Goal: Task Accomplishment & Management: Manage account settings

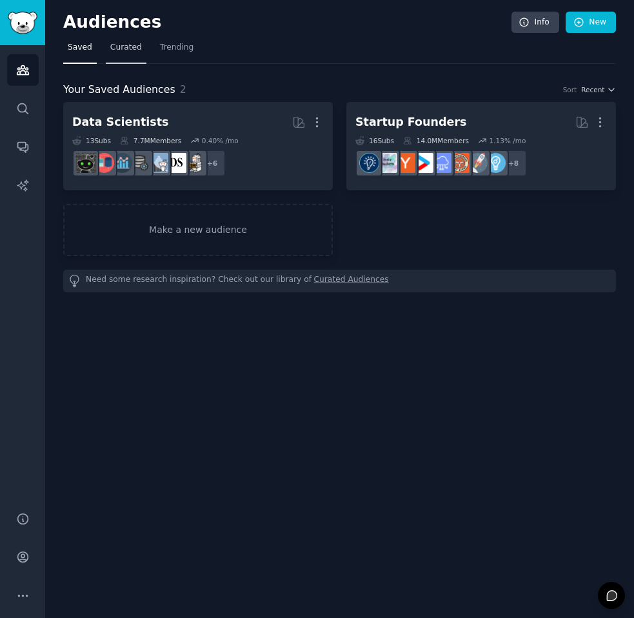
click at [125, 46] on span "Curated" at bounding box center [126, 48] width 32 height 12
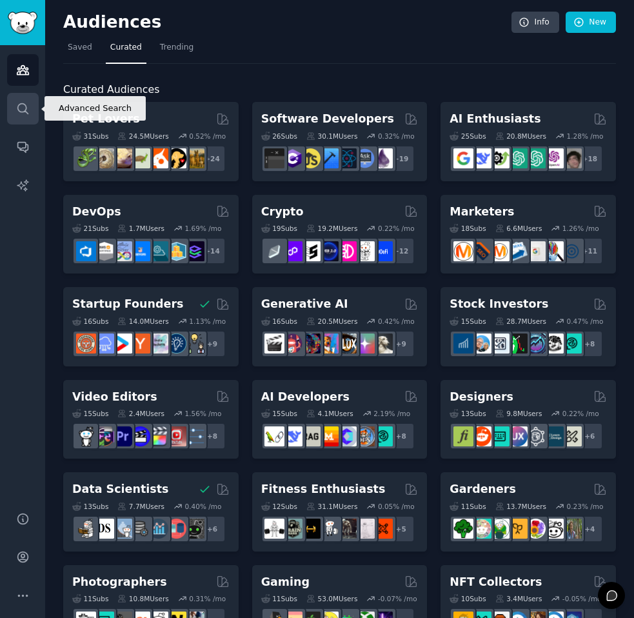
click at [28, 104] on icon "Sidebar" at bounding box center [23, 109] width 14 height 14
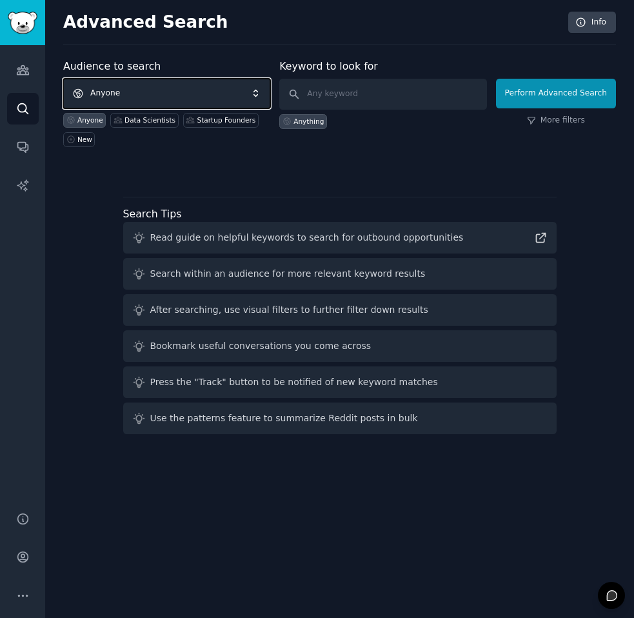
click at [126, 90] on span "Anyone" at bounding box center [166, 94] width 207 height 30
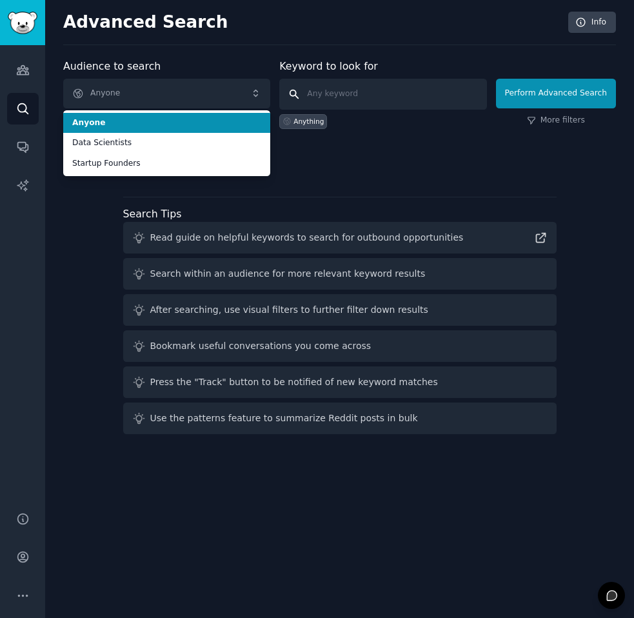
click at [357, 96] on input "text" at bounding box center [382, 94] width 207 height 31
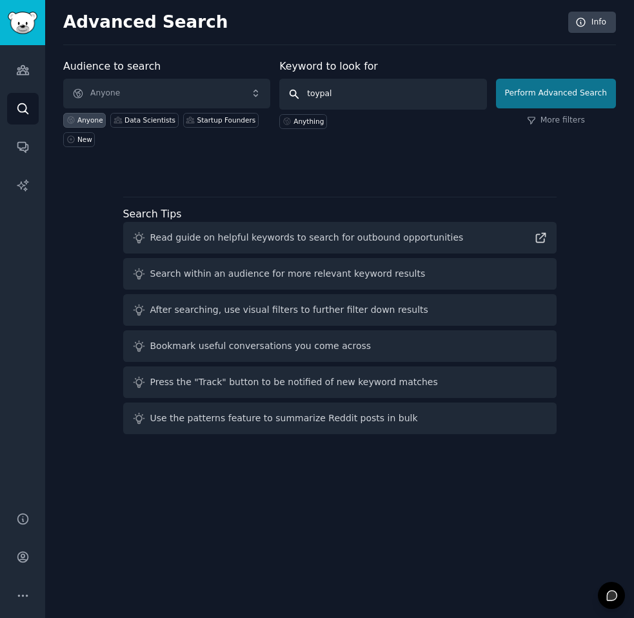
type input "toypal"
click at [526, 93] on button "Perform Advanced Search" at bounding box center [556, 94] width 120 height 30
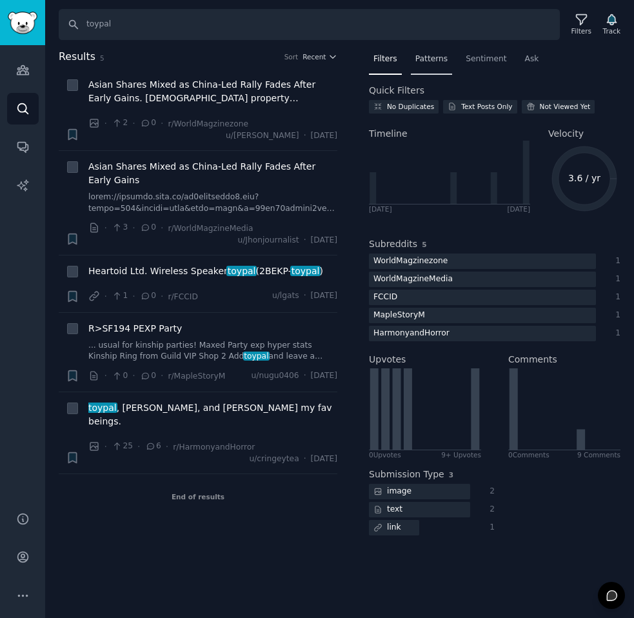
click at [433, 64] on div "Patterns" at bounding box center [431, 62] width 41 height 26
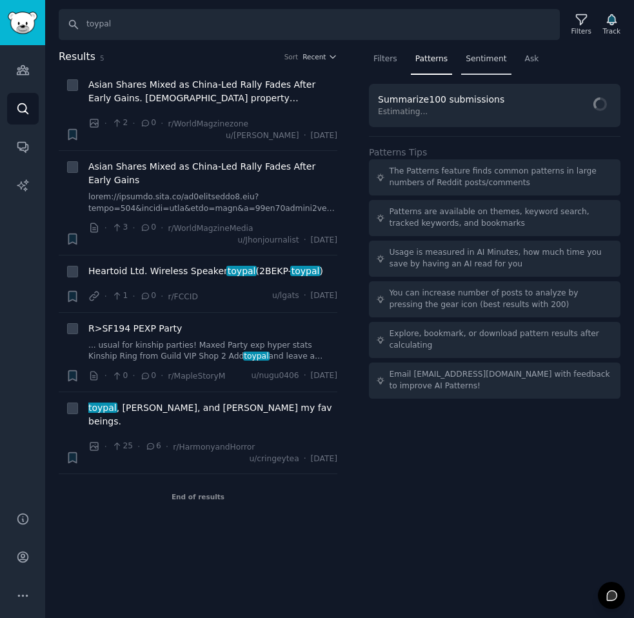
click at [479, 62] on span "Sentiment" at bounding box center [486, 60] width 41 height 12
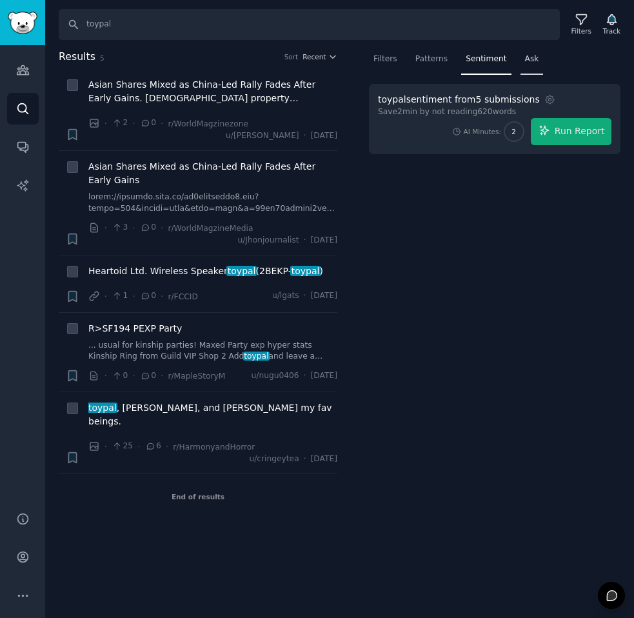
click at [524, 70] on div "Ask" at bounding box center [531, 62] width 23 height 26
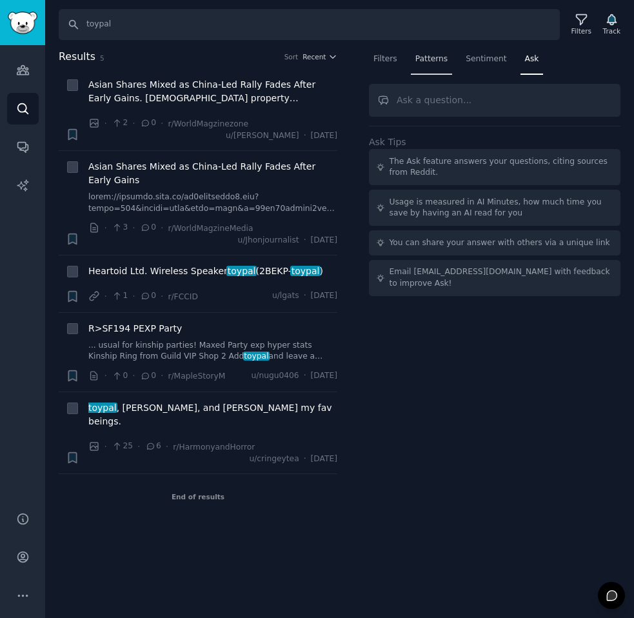
click at [421, 71] on div "Patterns" at bounding box center [431, 62] width 41 height 26
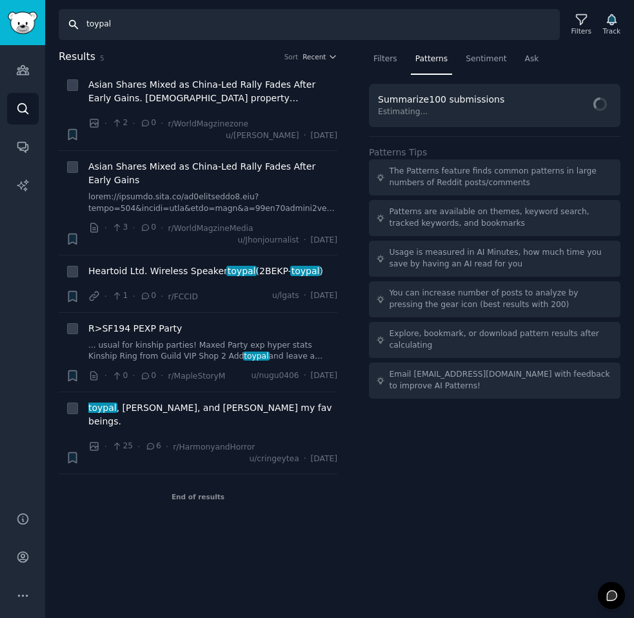
click at [202, 27] on input "toypal" at bounding box center [309, 24] width 501 height 31
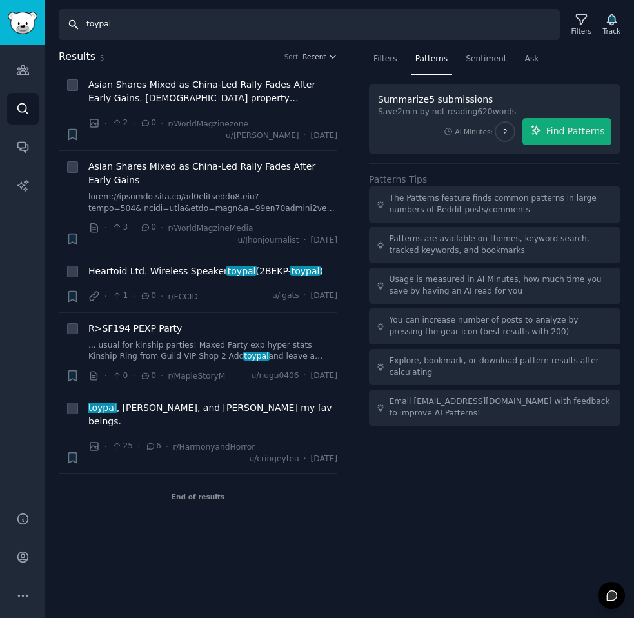
click at [182, 26] on input "toypal" at bounding box center [309, 24] width 501 height 31
type input "parents ai toys"
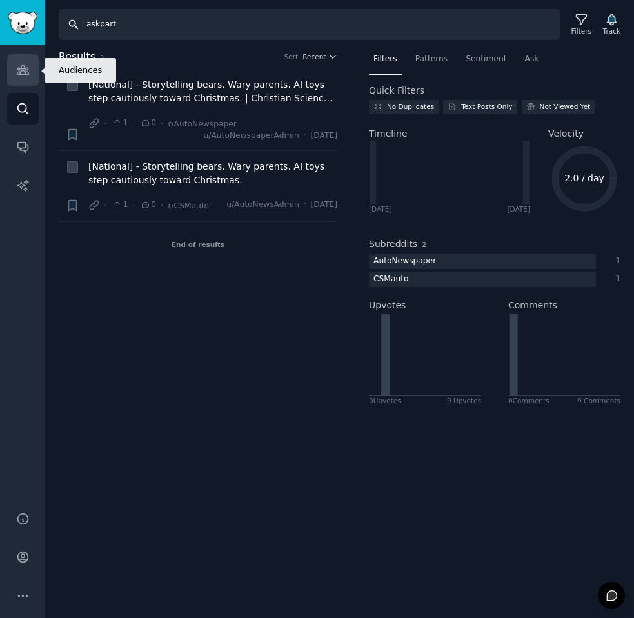
type input "askpart"
click at [8, 81] on link "Audiences" at bounding box center [23, 70] width 32 height 32
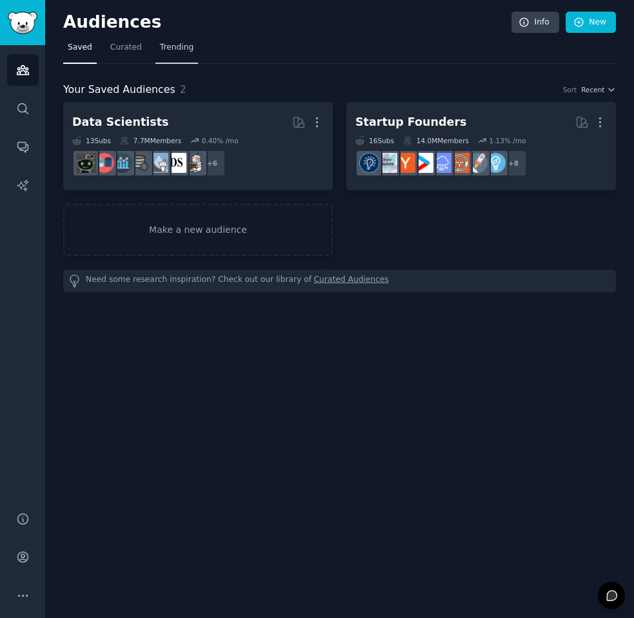
click at [181, 52] on span "Trending" at bounding box center [177, 48] width 34 height 12
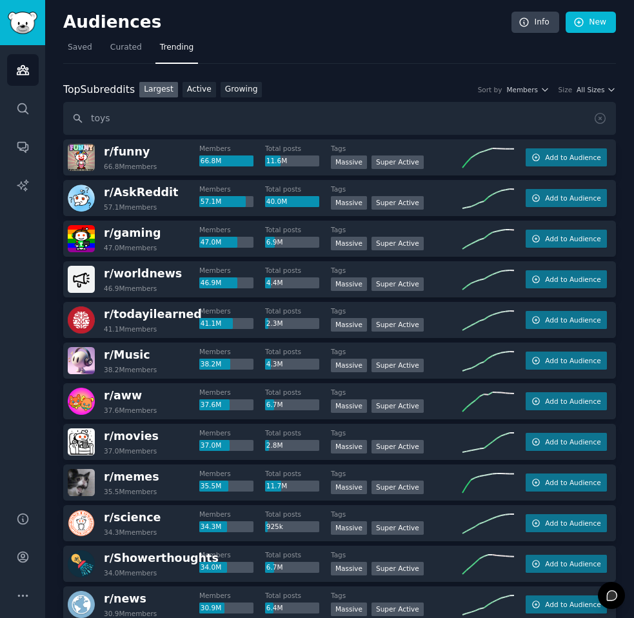
type input "toys"
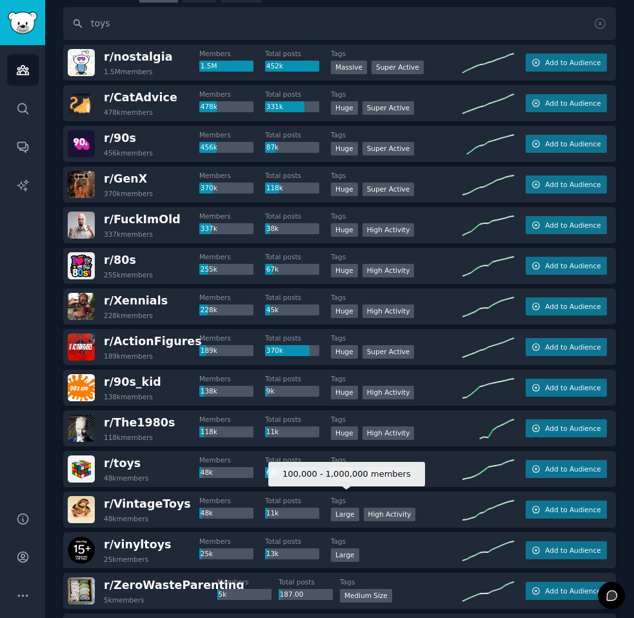
scroll to position [96, 0]
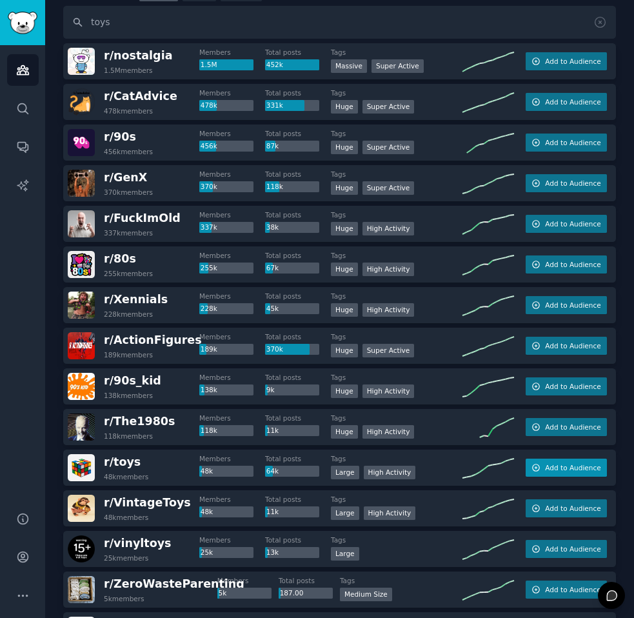
click at [557, 469] on span "Add to Audience" at bounding box center [572, 467] width 55 height 9
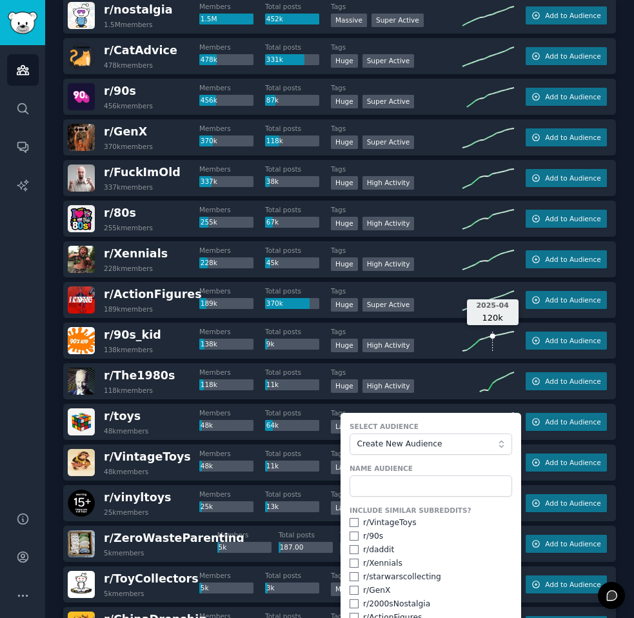
scroll to position [143, 0]
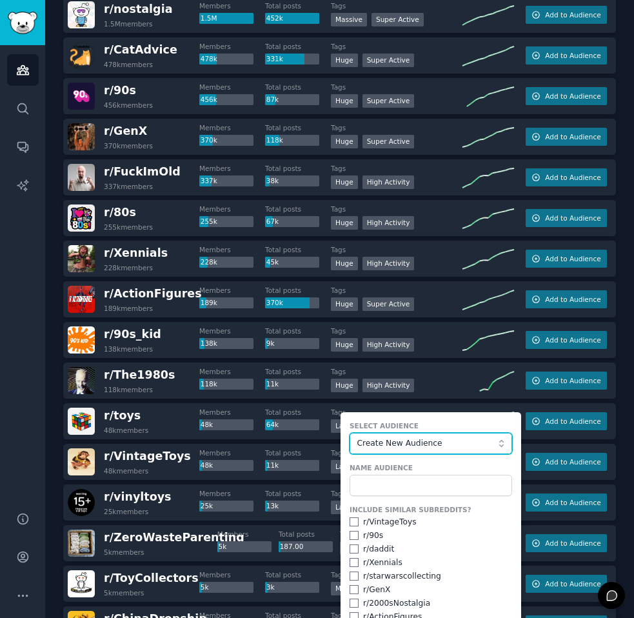
click at [440, 448] on span "Create New Audience" at bounding box center [427, 444] width 141 height 12
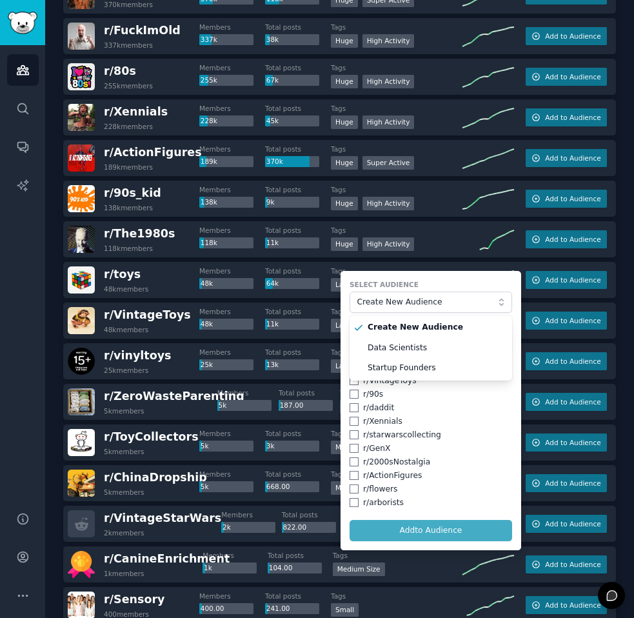
scroll to position [290, 0]
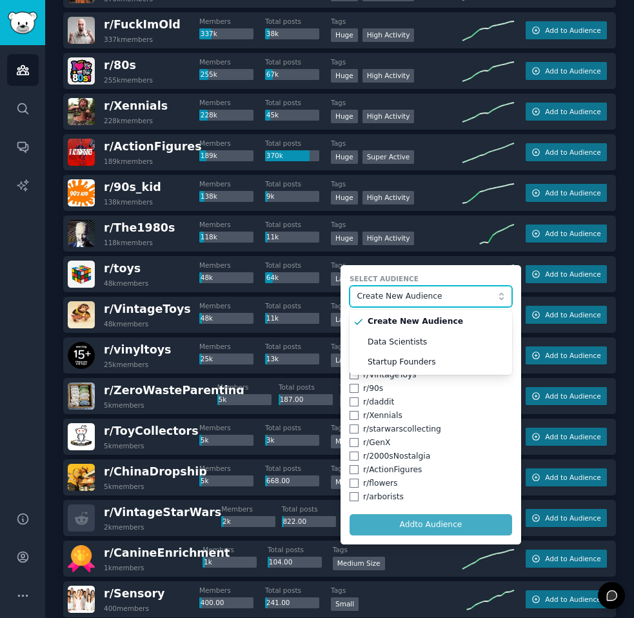
click at [399, 301] on span "Create New Audience" at bounding box center [427, 297] width 141 height 12
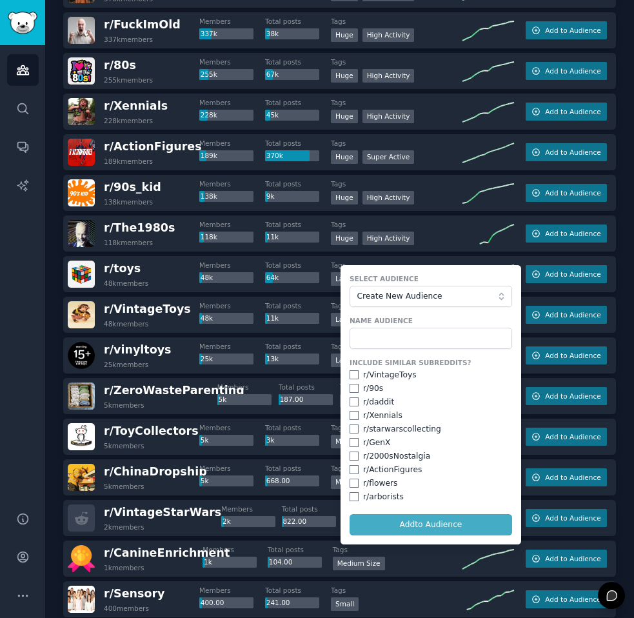
click at [395, 325] on div "Name Audience" at bounding box center [431, 332] width 163 height 33
click at [386, 336] on input "text" at bounding box center [431, 339] width 163 height 22
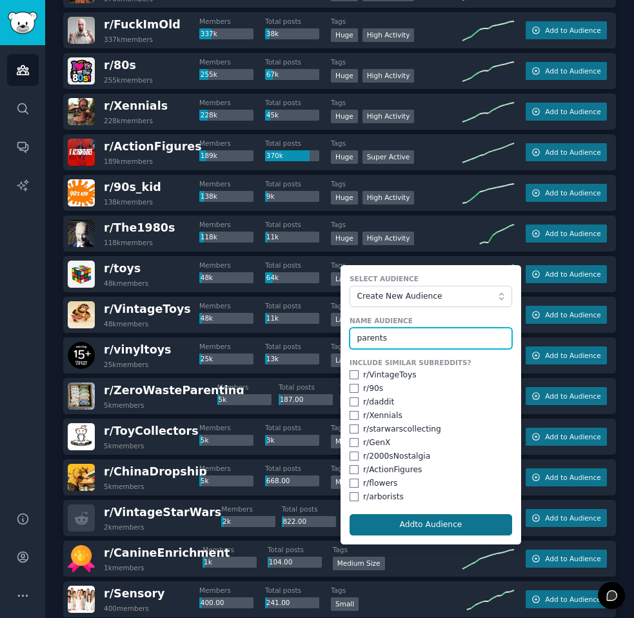
type input "parents"
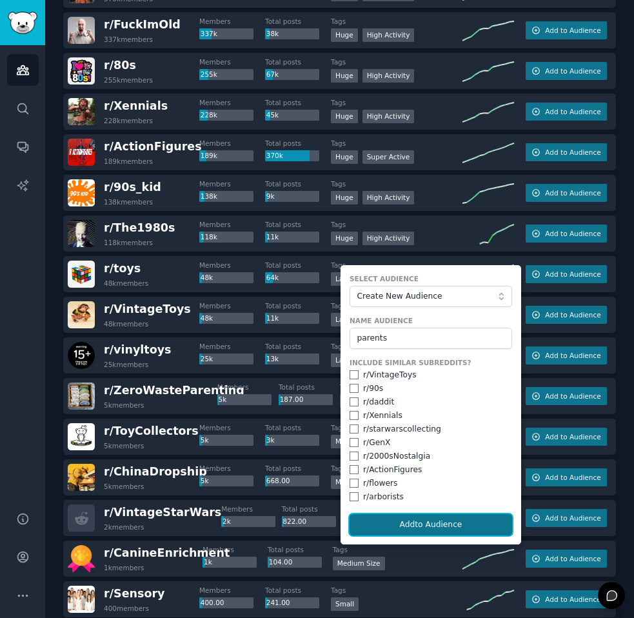
click at [424, 521] on button "Add to Audience" at bounding box center [431, 525] width 163 height 22
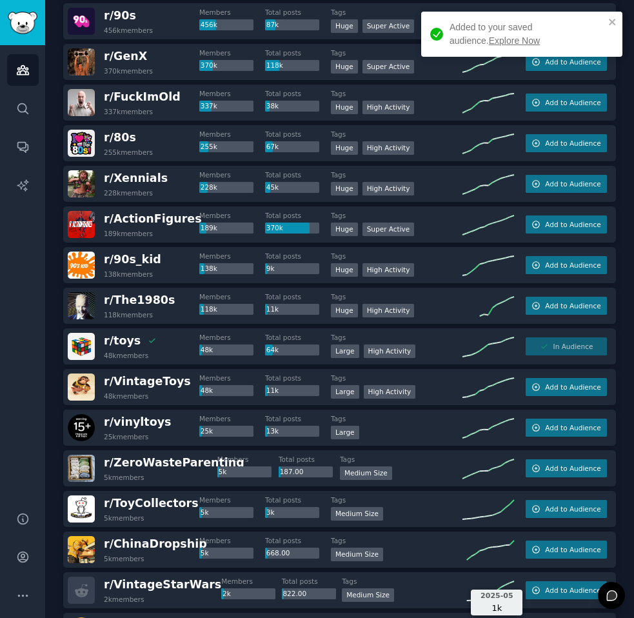
scroll to position [0, 0]
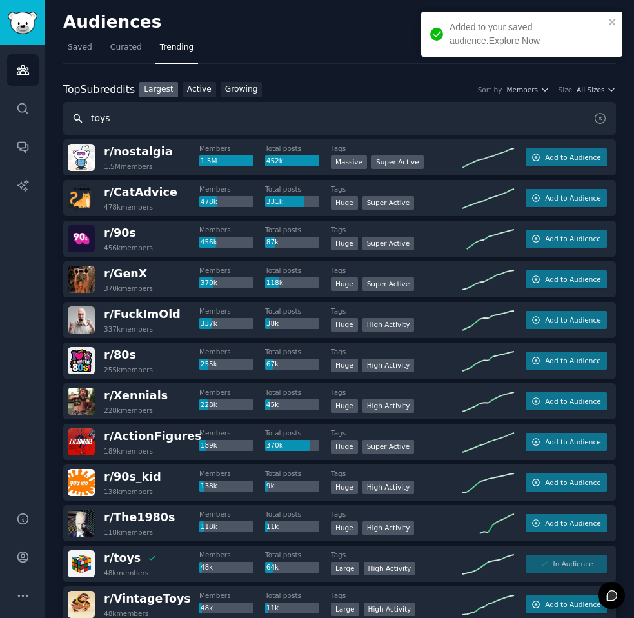
click at [173, 109] on input "toys" at bounding box center [339, 118] width 553 height 33
type input "askparents"
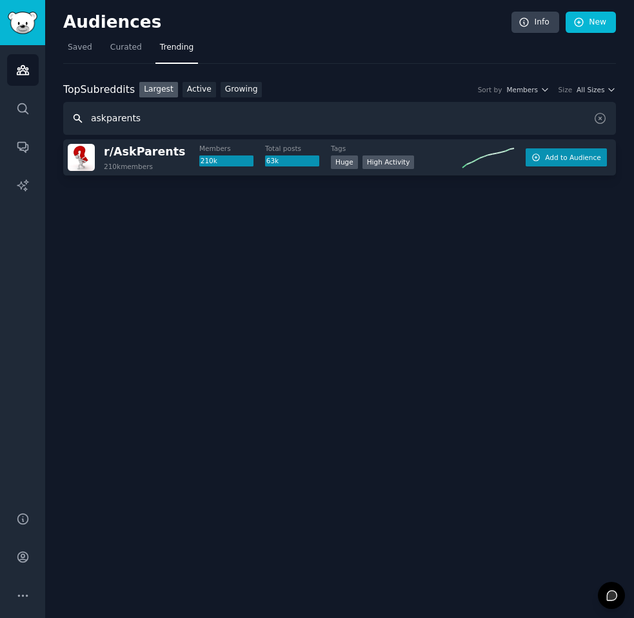
click at [531, 163] on button "Add to Audience" at bounding box center [566, 157] width 81 height 18
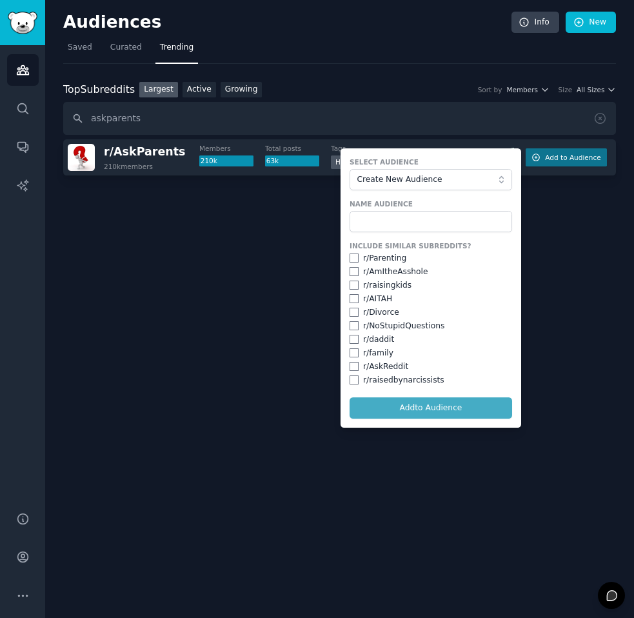
click at [373, 259] on div "r/ Parenting" at bounding box center [384, 259] width 43 height 12
click at [355, 260] on input "checkbox" at bounding box center [354, 257] width 9 height 9
checkbox input "true"
click at [420, 163] on label "Select Audience" at bounding box center [431, 161] width 163 height 9
click at [417, 411] on form "Select Audience Create New Audience Name Audience Include Similar Subreddits? r…" at bounding box center [431, 287] width 181 height 279
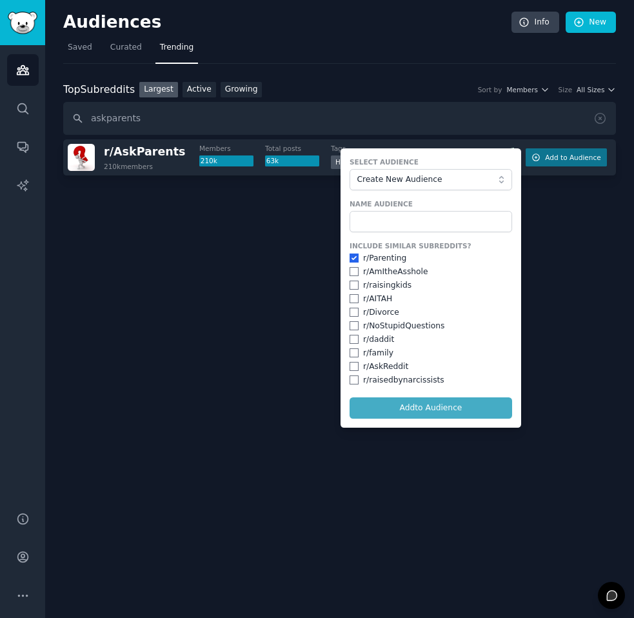
click at [431, 410] on form "Select Audience Create New Audience Name Audience Include Similar Subreddits? r…" at bounding box center [431, 287] width 181 height 279
click at [387, 219] on input "text" at bounding box center [431, 222] width 163 height 22
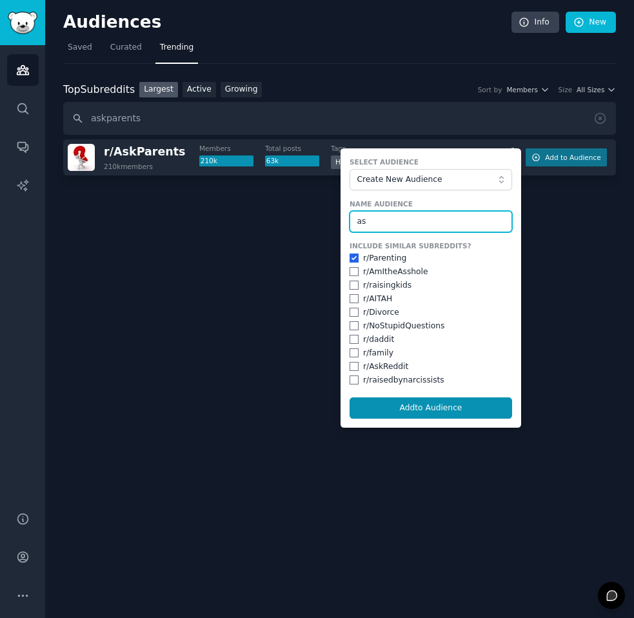
type input "a"
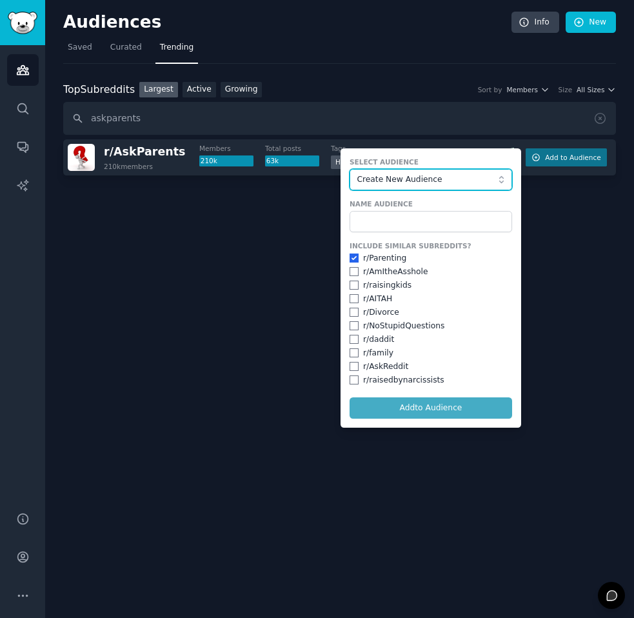
click at [378, 179] on span "Create New Audience" at bounding box center [427, 180] width 141 height 12
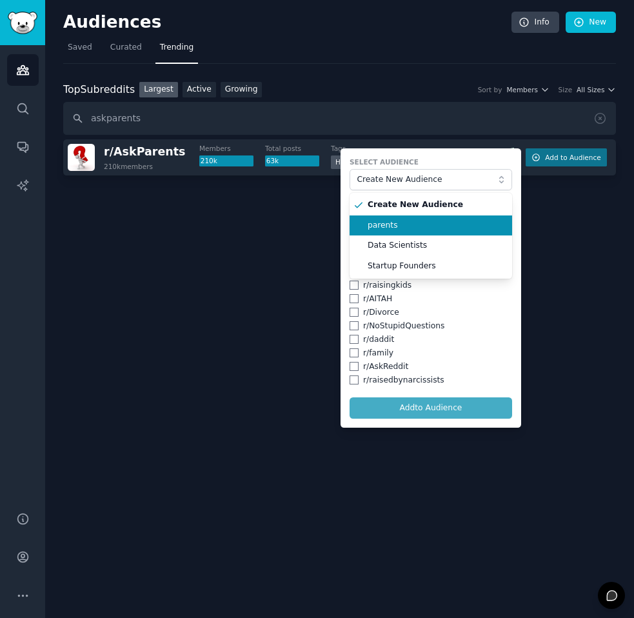
click at [391, 222] on span "parents" at bounding box center [435, 226] width 135 height 12
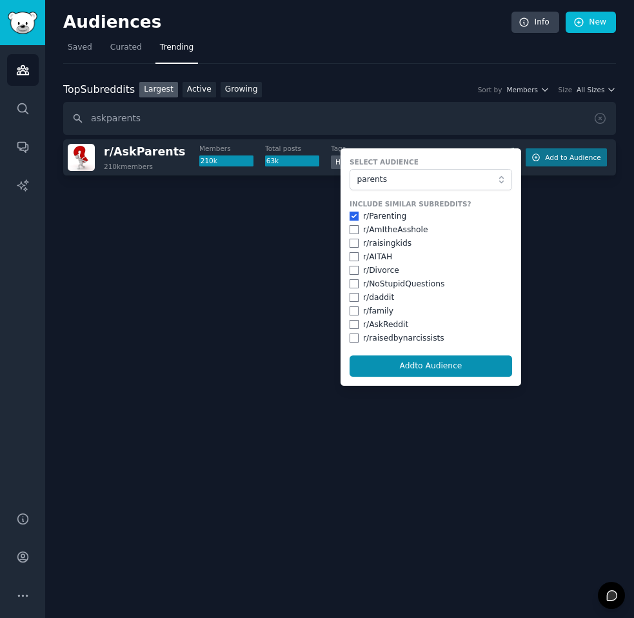
click at [353, 237] on div "Include Similar Subreddits? r/ Parenting r/ AmItheAsshole r/ raisingkids r/ AIT…" at bounding box center [431, 271] width 163 height 144
click at [353, 241] on input "checkbox" at bounding box center [354, 243] width 9 height 9
checkbox input "true"
click at [351, 313] on input "checkbox" at bounding box center [354, 310] width 9 height 9
checkbox input "true"
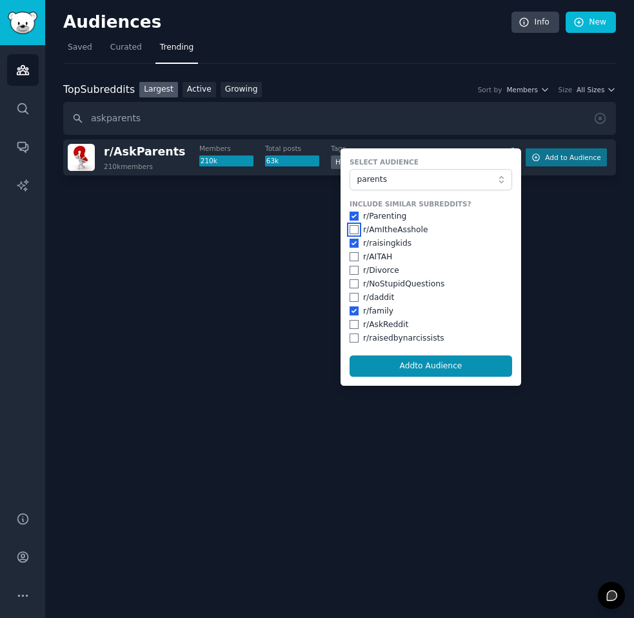
click at [353, 233] on input "checkbox" at bounding box center [354, 229] width 9 height 9
checkbox input "false"
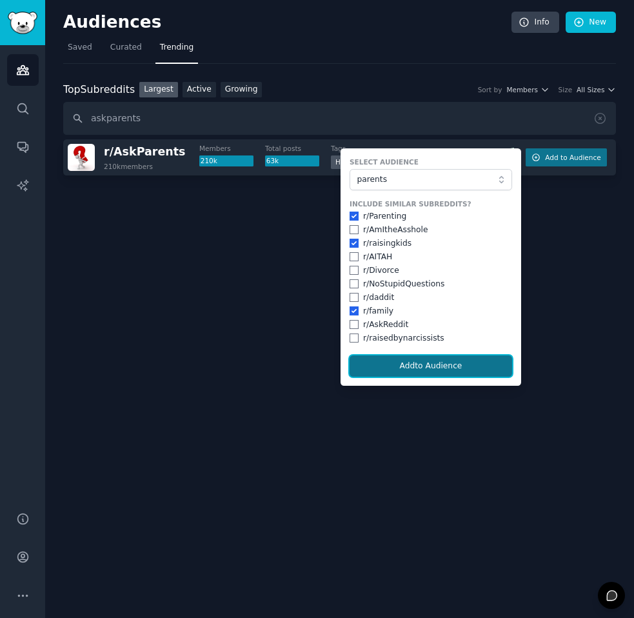
click at [424, 367] on button "Add to Audience" at bounding box center [431, 366] width 163 height 22
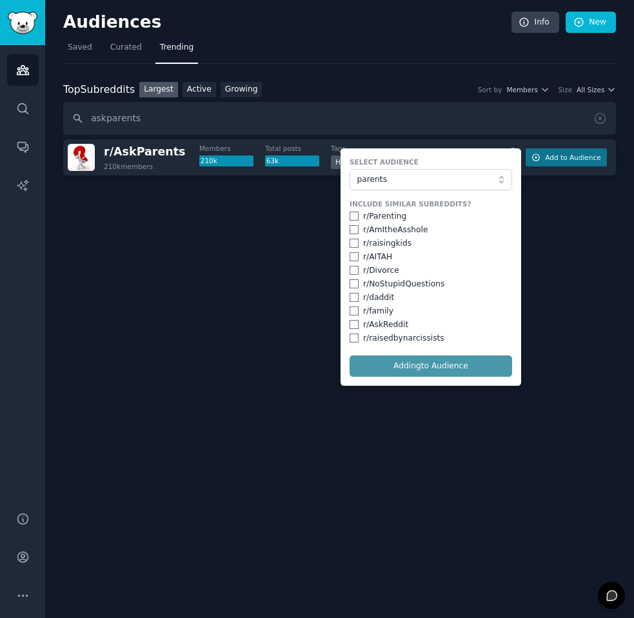
checkbox input "false"
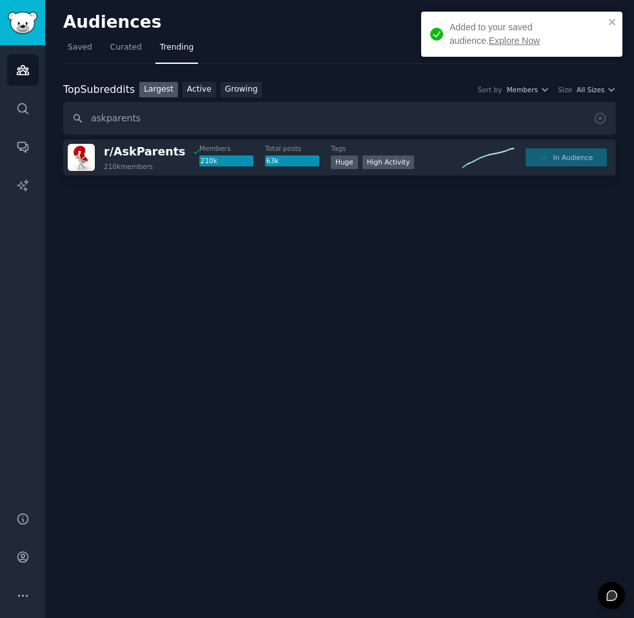
click at [495, 39] on link "Explore Now" at bounding box center [514, 40] width 51 height 10
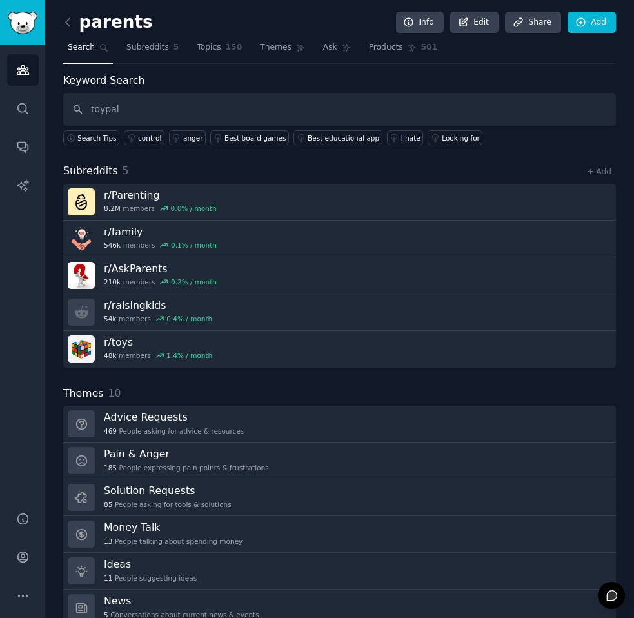
type input "toypal"
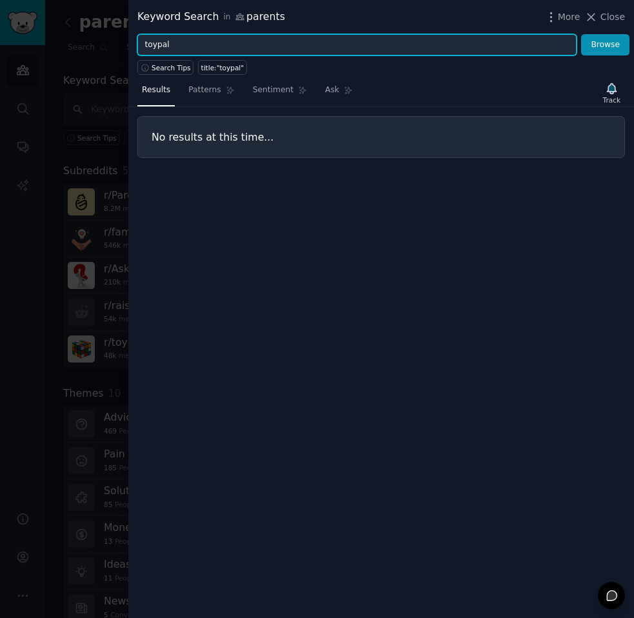
click at [188, 40] on input "toypal" at bounding box center [356, 45] width 439 height 22
type input "AI"
click at [581, 34] on button "Browse" at bounding box center [605, 45] width 48 height 22
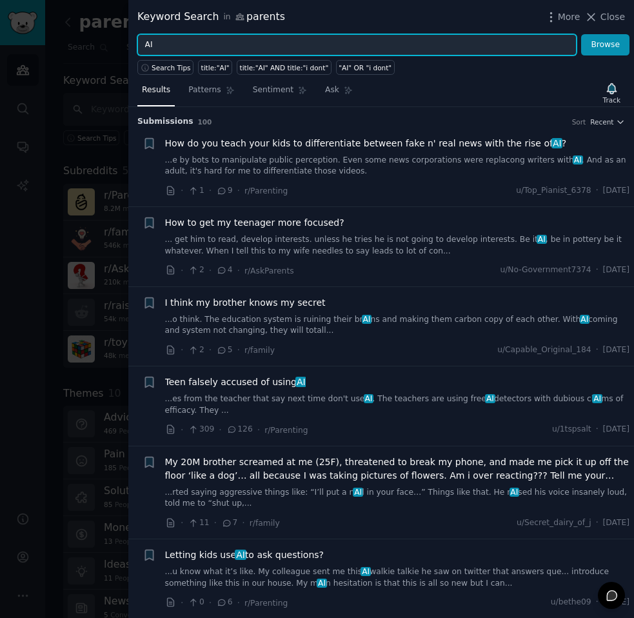
click at [199, 47] on input "AI" at bounding box center [356, 45] width 439 height 22
type input "a toy"
click at [581, 34] on button "Browse" at bounding box center [605, 45] width 48 height 22
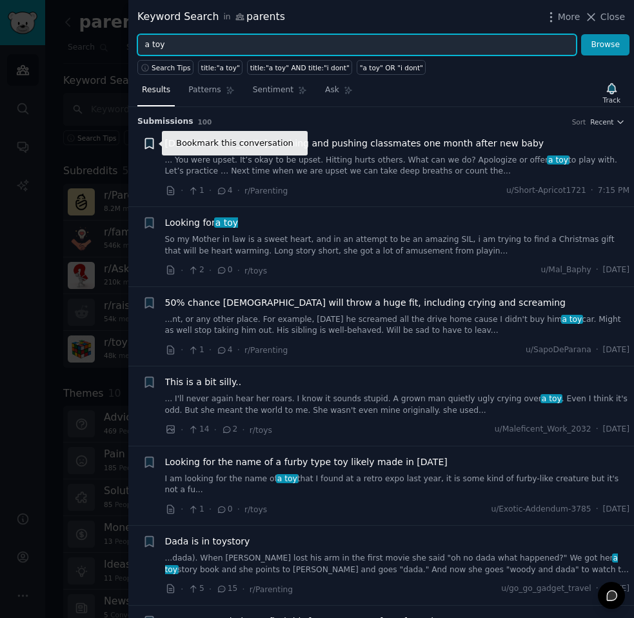
click at [150, 143] on icon "button" at bounding box center [149, 143] width 8 height 10
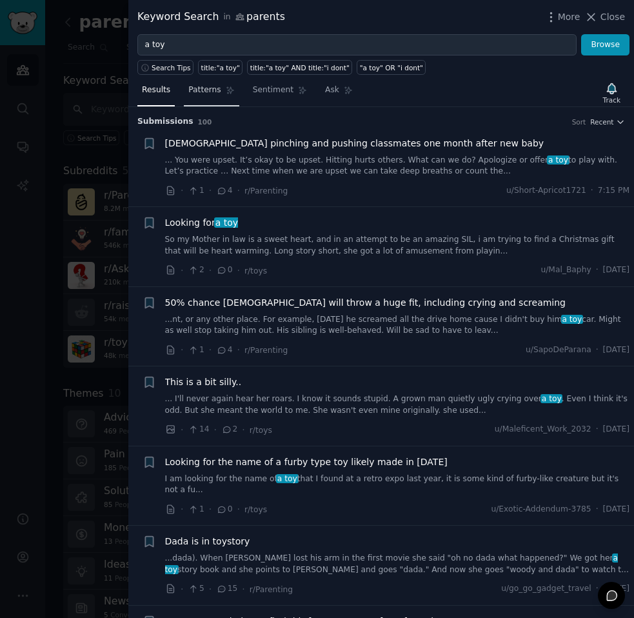
click at [226, 96] on link "Patterns" at bounding box center [211, 93] width 55 height 26
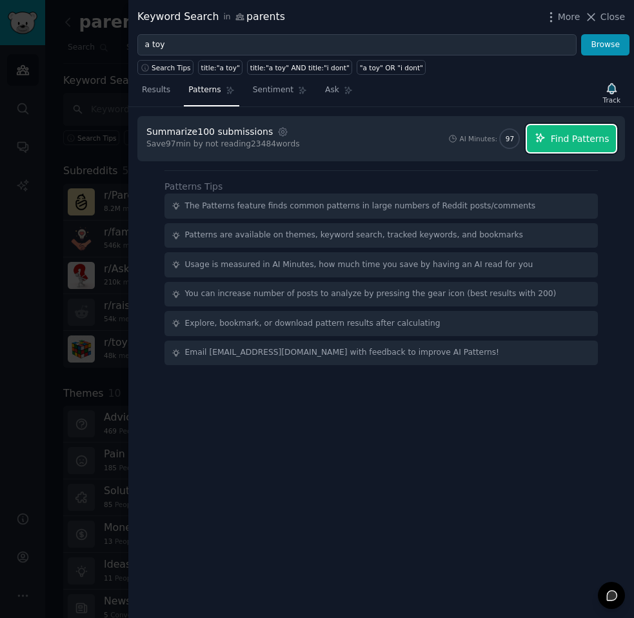
click at [605, 135] on span "Find Patterns" at bounding box center [580, 139] width 59 height 14
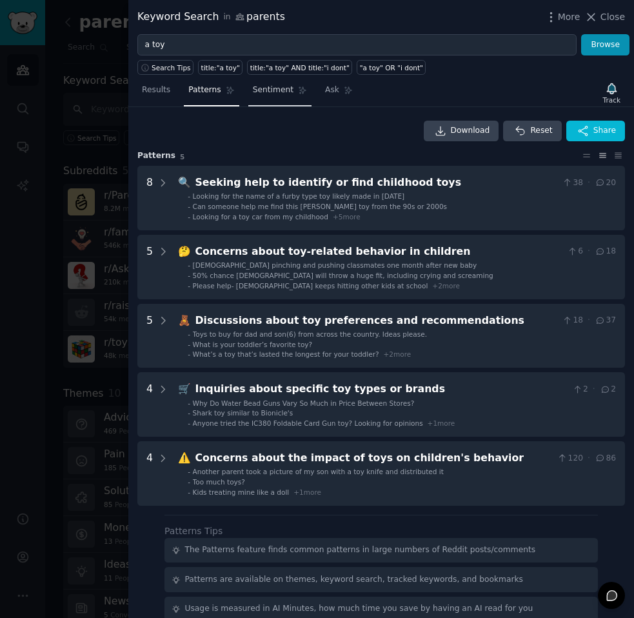
click at [286, 90] on span "Sentiment" at bounding box center [273, 90] width 41 height 12
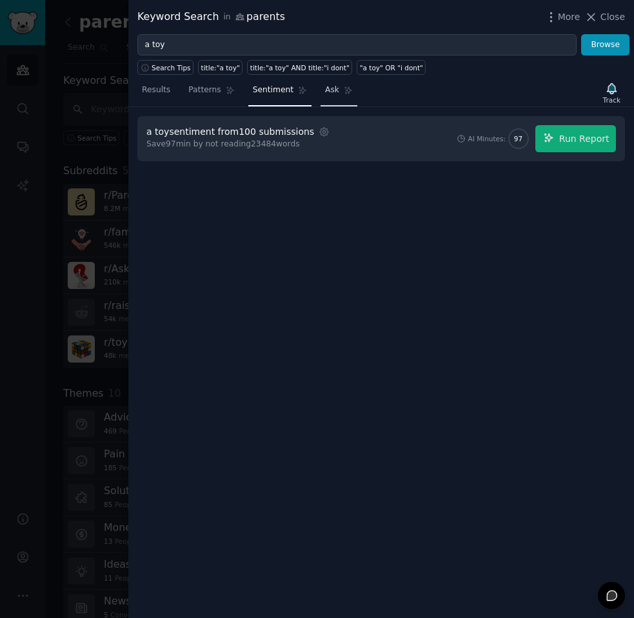
click at [335, 101] on link "Ask" at bounding box center [339, 93] width 37 height 26
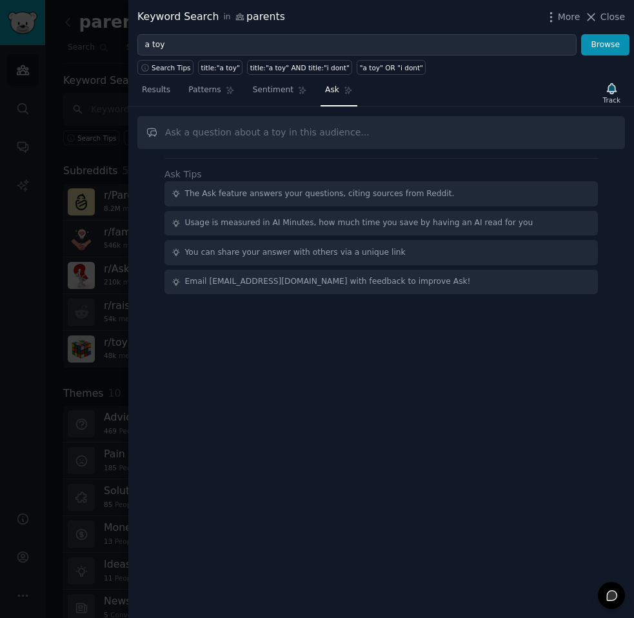
click at [255, 141] on input "text" at bounding box center [381, 132] width 488 height 33
type input "a"
type input "is there any a"
type input "are there any requests for ai toys"
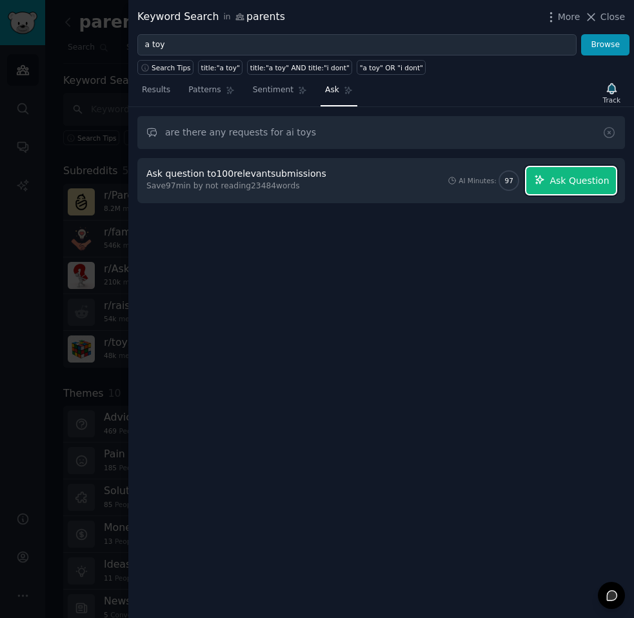
click at [573, 189] on button "Ask Question" at bounding box center [571, 180] width 90 height 27
